Goal: Navigation & Orientation: Understand site structure

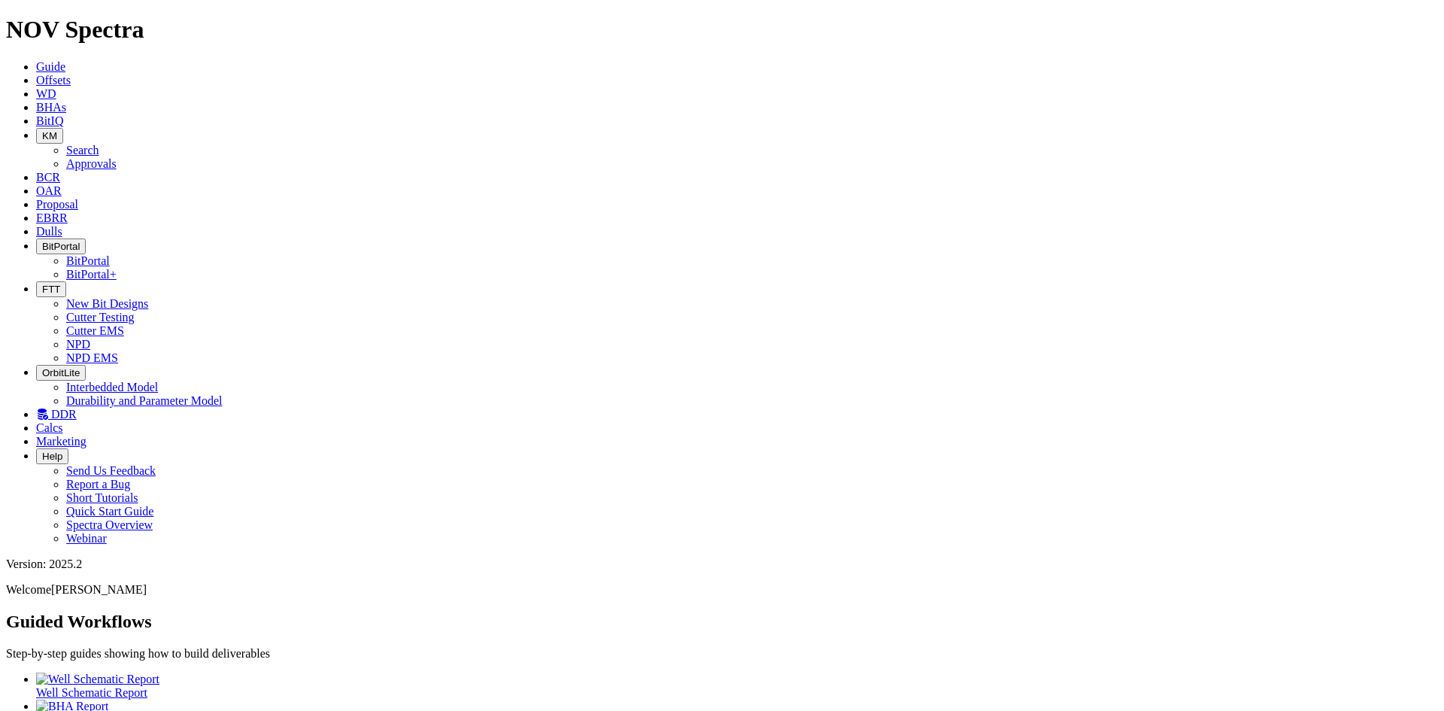
click at [62, 225] on span "Dulls" at bounding box center [49, 231] width 26 height 13
click at [36, 211] on icon at bounding box center [36, 217] width 0 height 13
click at [36, 198] on icon at bounding box center [36, 204] width 0 height 13
click at [62, 184] on link "OAR" at bounding box center [49, 190] width 26 height 13
click at [36, 114] on icon at bounding box center [36, 120] width 0 height 13
